Goal: Transaction & Acquisition: Purchase product/service

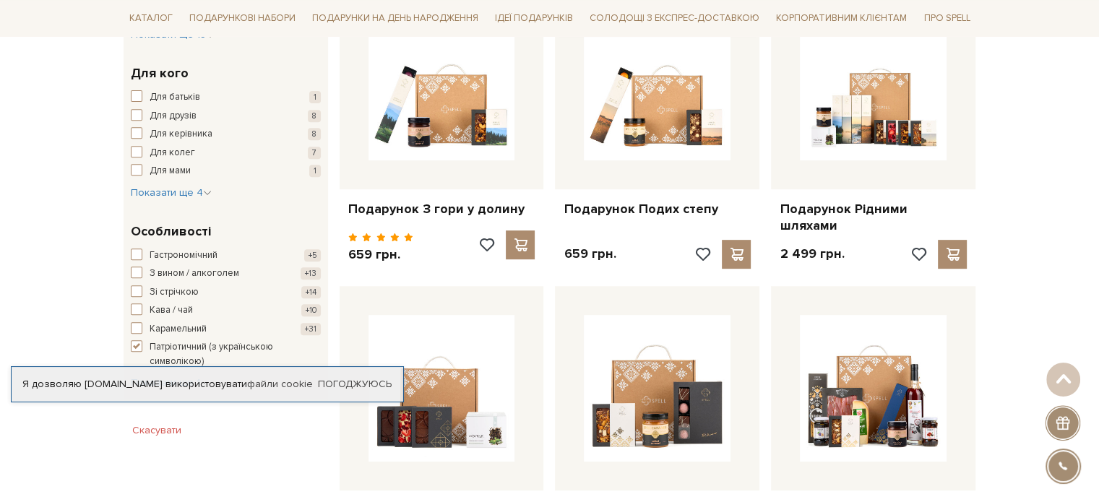
scroll to position [289, 0]
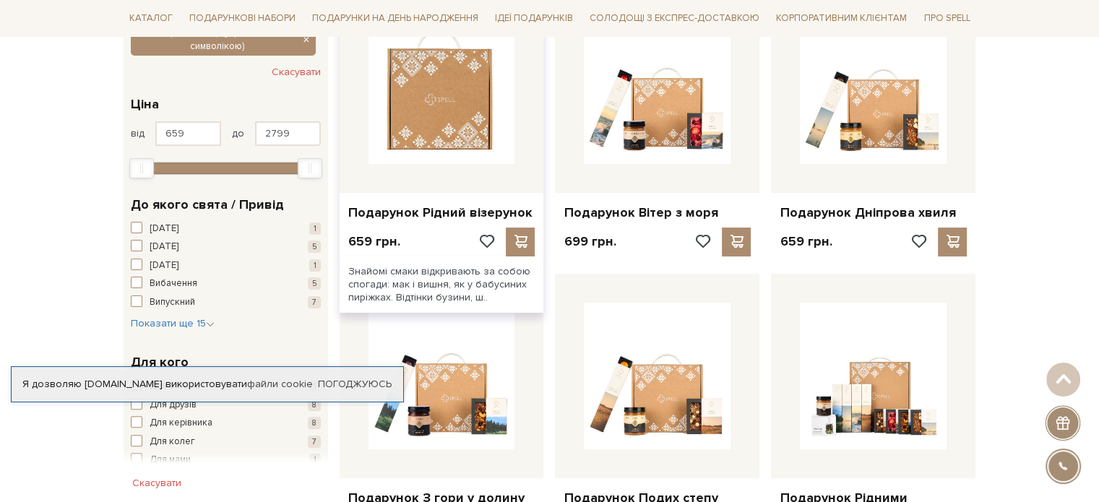
click at [464, 109] on img at bounding box center [441, 90] width 147 height 147
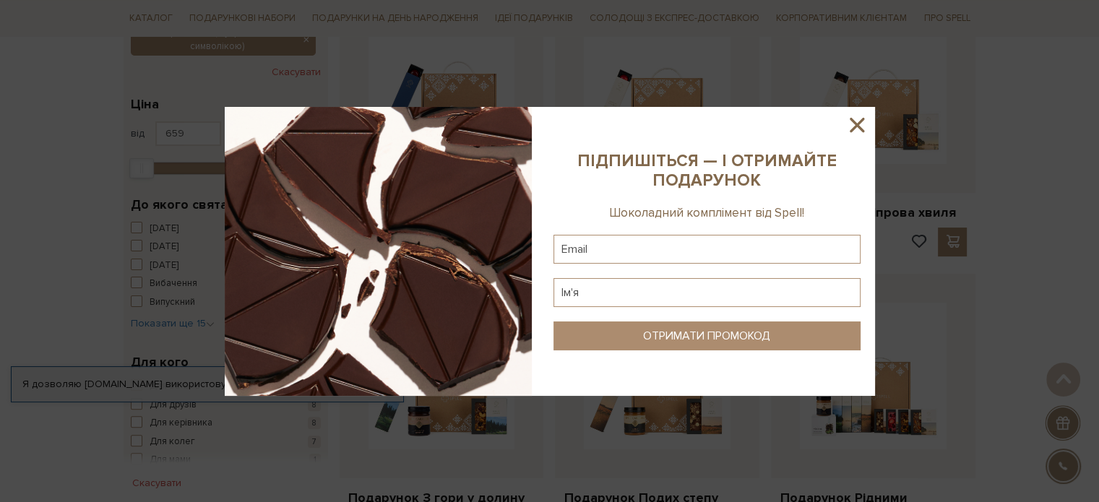
click at [868, 129] on icon at bounding box center [856, 125] width 25 height 25
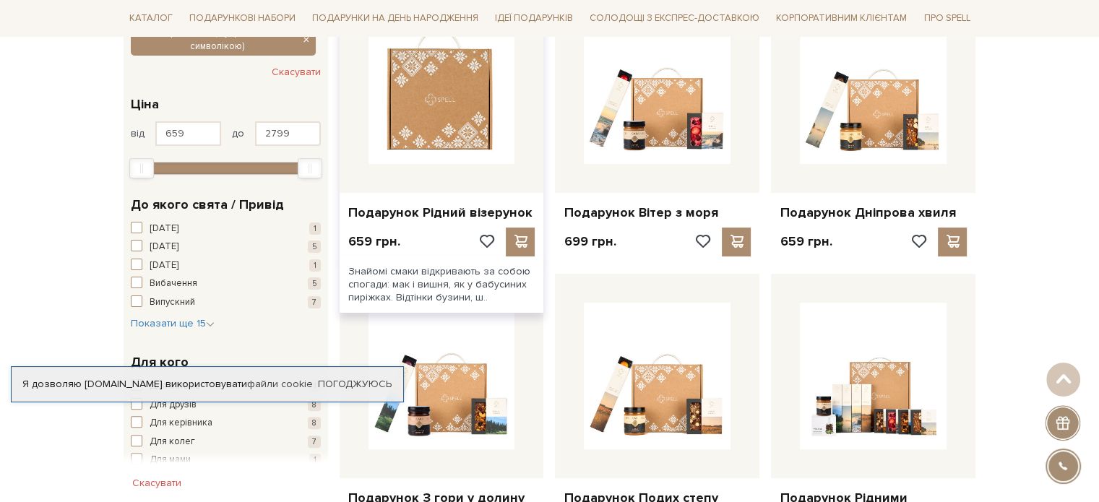
click at [490, 103] on img at bounding box center [441, 90] width 147 height 147
